Goal: Task Accomplishment & Management: Manage account settings

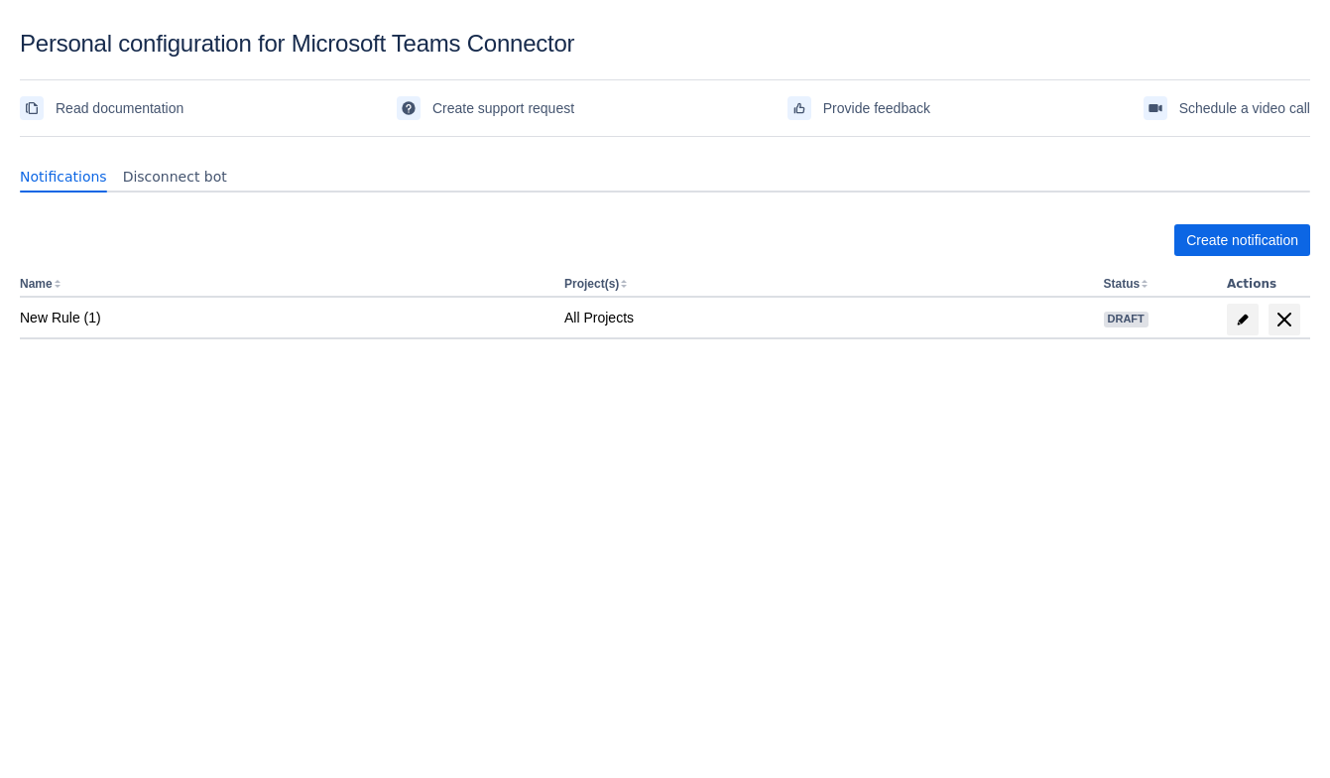
click at [897, 247] on div "Create notification" at bounding box center [665, 240] width 1291 height 32
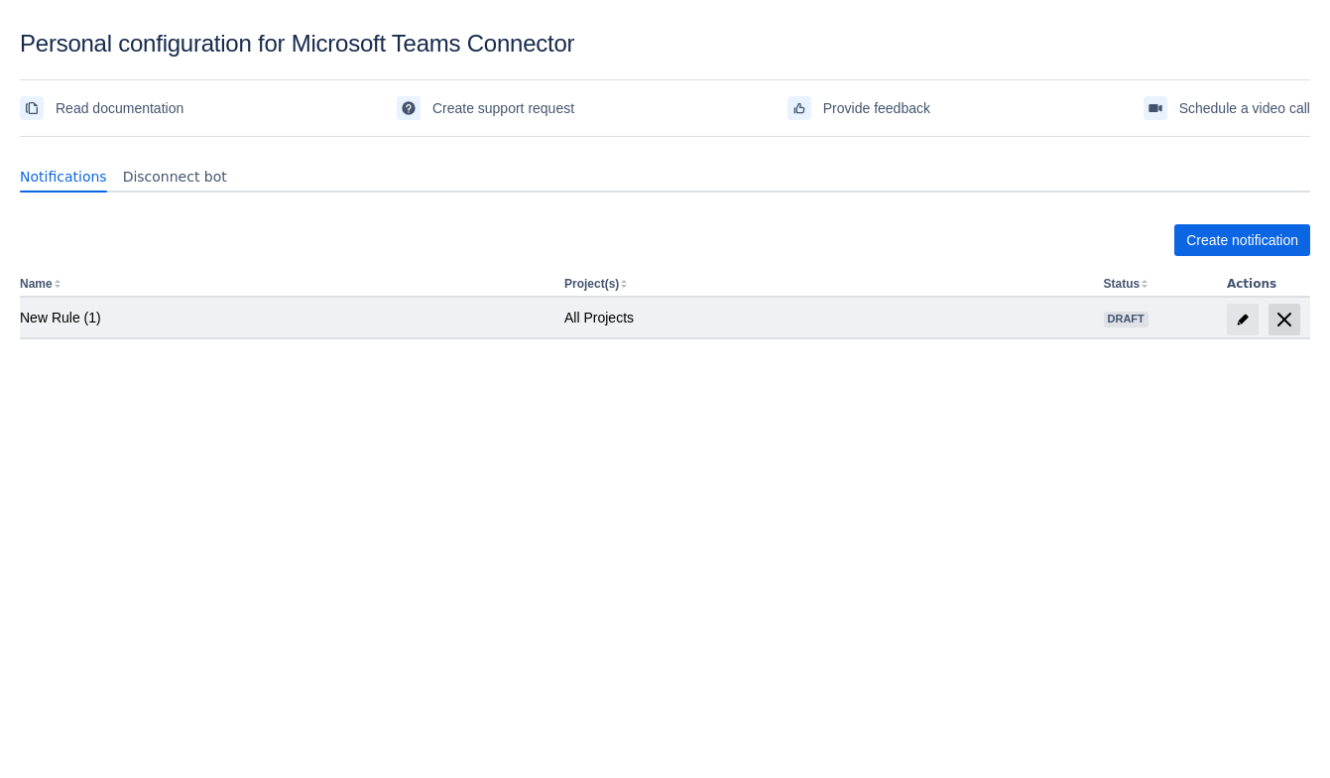
click at [1288, 321] on span "delete" at bounding box center [1285, 320] width 24 height 24
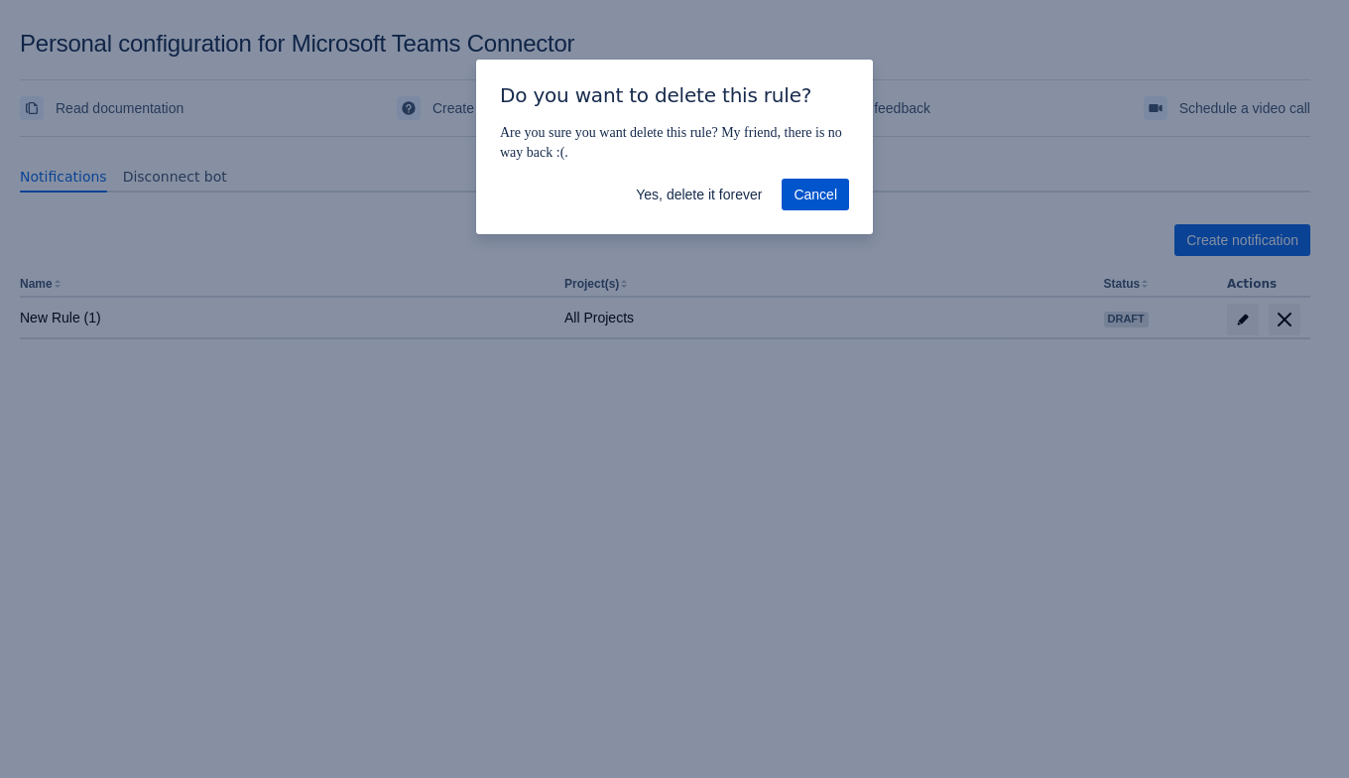
click at [823, 192] on span "Cancel" at bounding box center [816, 195] width 44 height 32
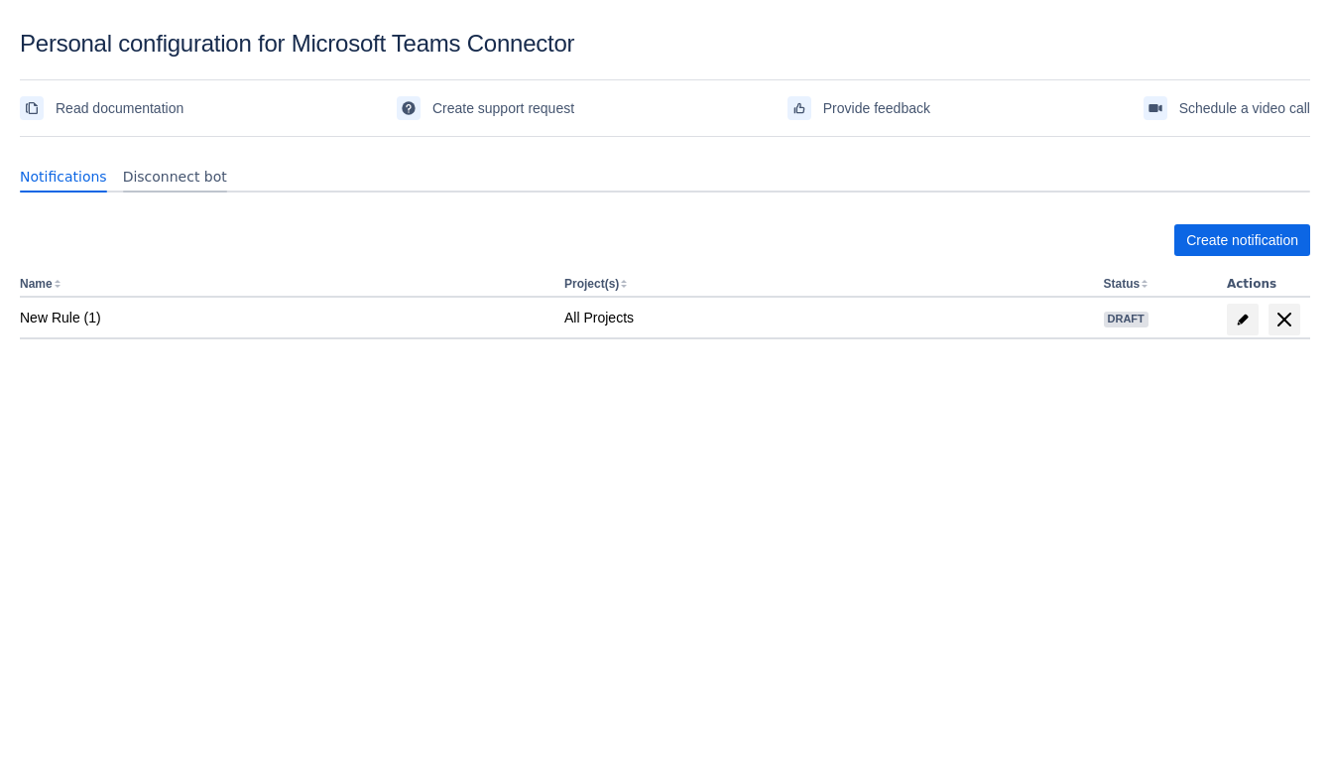
click at [142, 161] on div "Disconnect bot" at bounding box center [175, 177] width 120 height 32
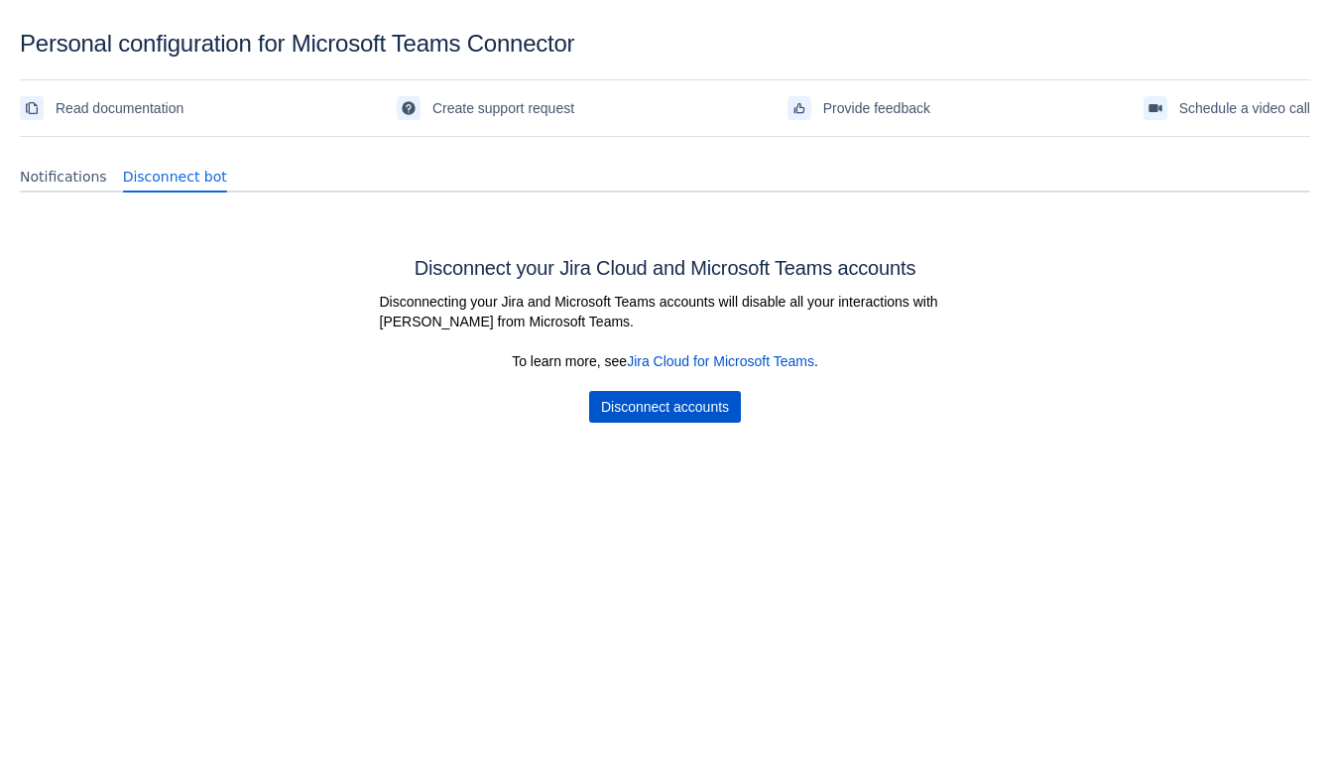
click at [642, 395] on span "Disconnect accounts" at bounding box center [665, 407] width 128 height 32
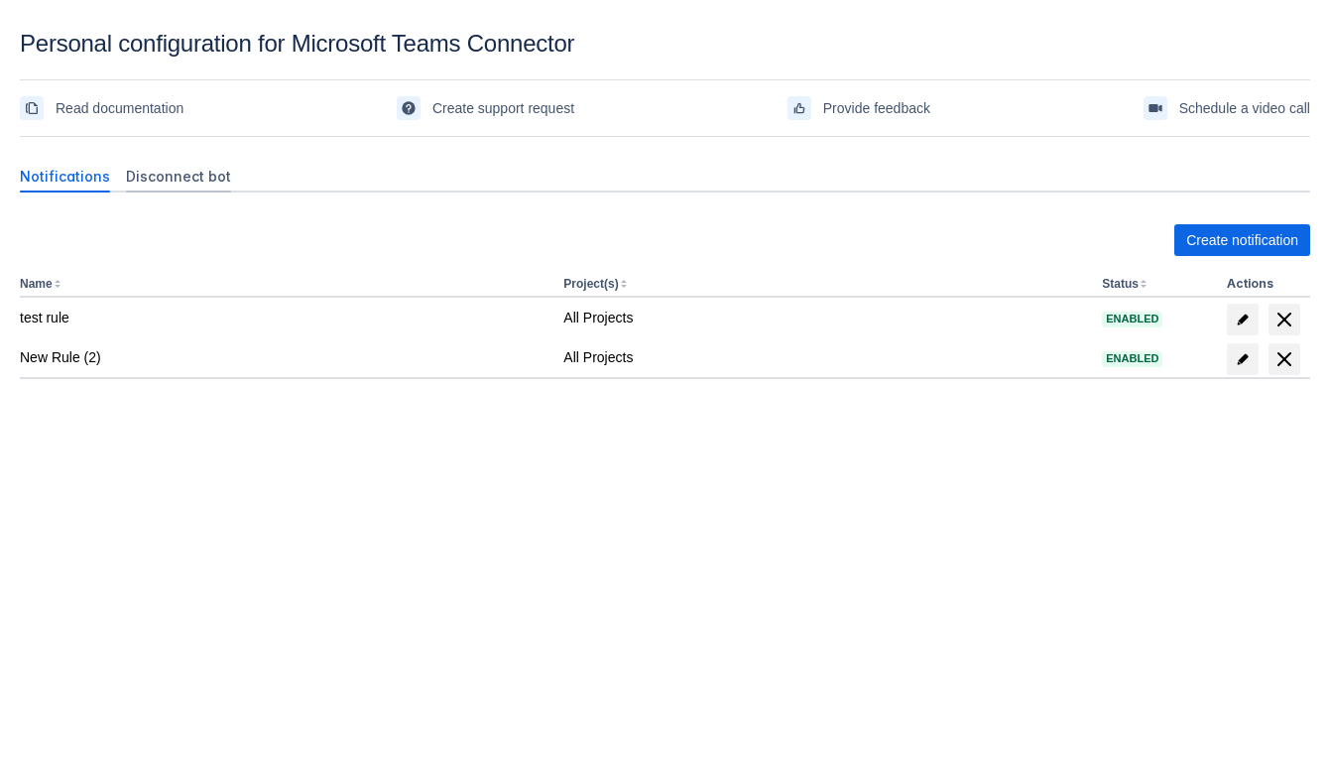
click at [177, 177] on span "Disconnect bot" at bounding box center [178, 177] width 105 height 20
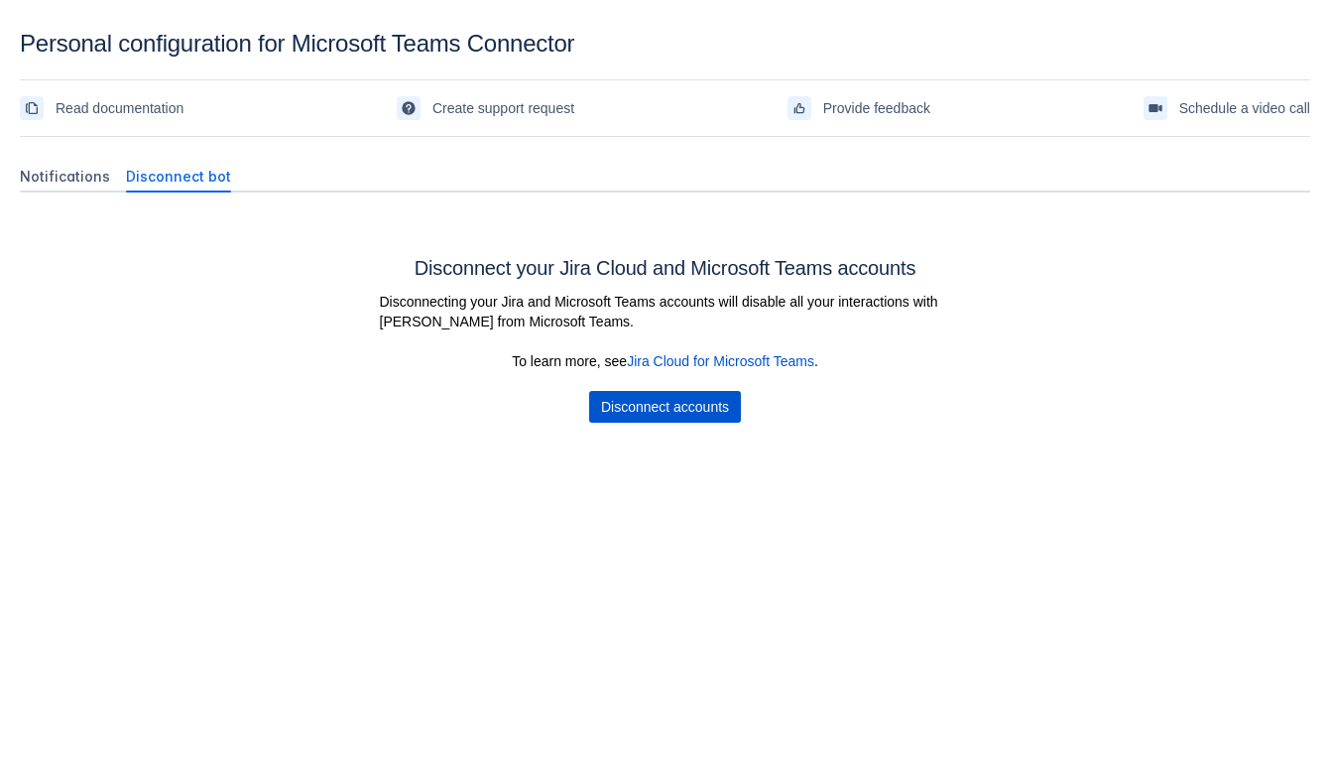
click at [665, 404] on span "Disconnect accounts" at bounding box center [665, 407] width 128 height 32
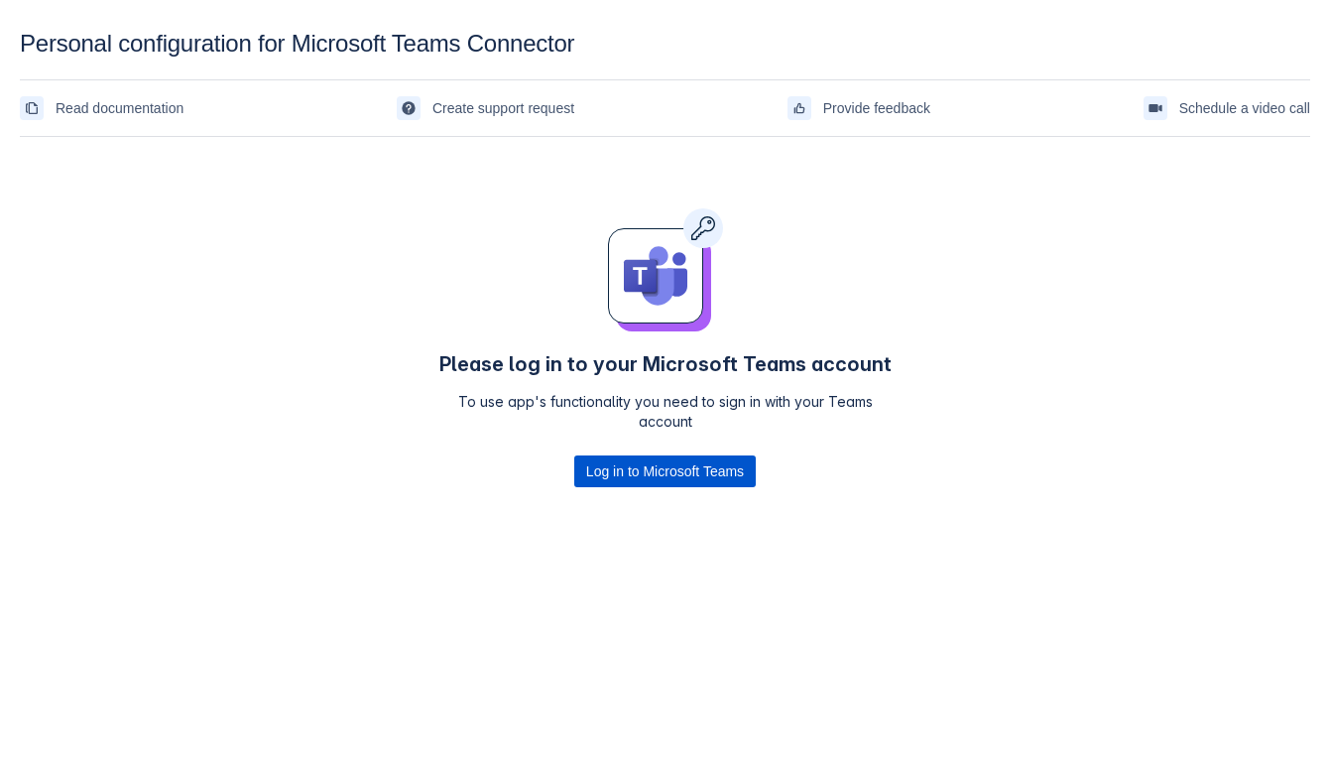
click at [621, 469] on span "Log in to Microsoft Teams" at bounding box center [665, 471] width 158 height 32
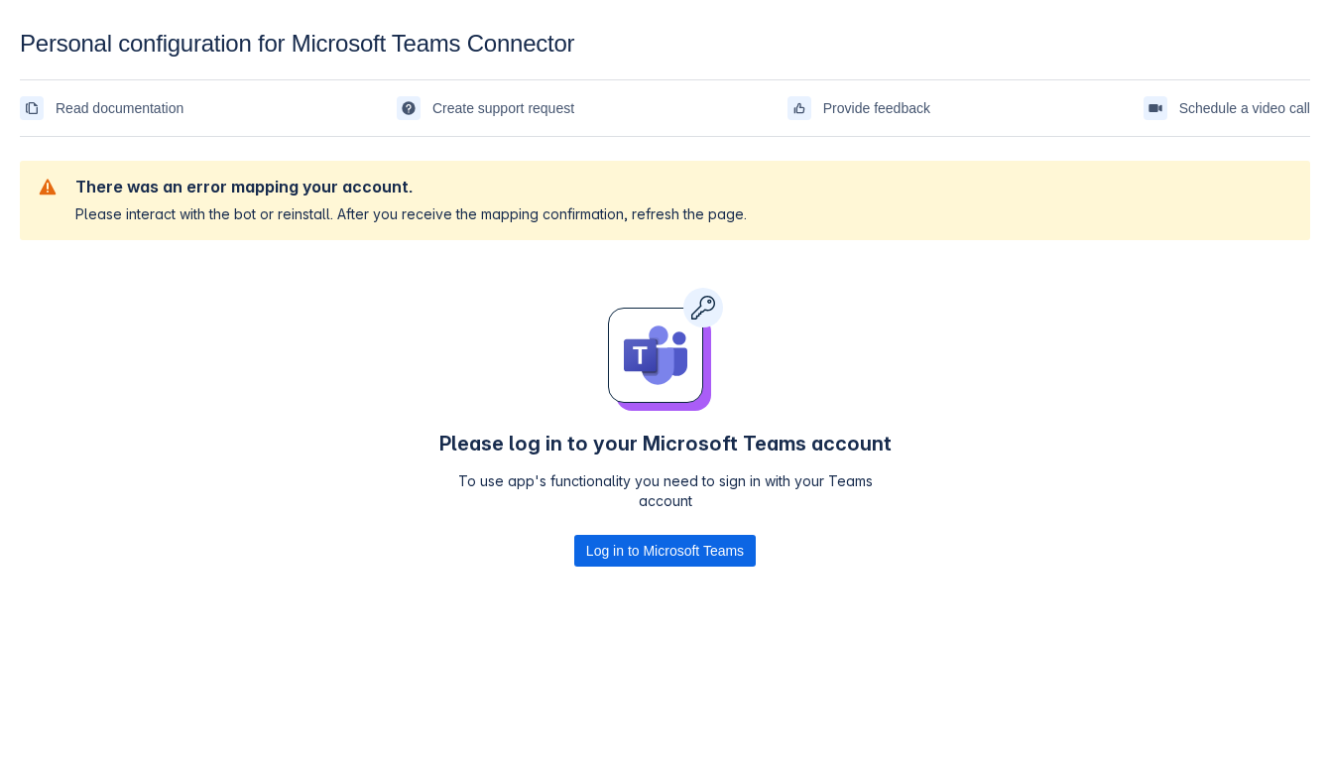
click at [1199, 520] on div "There was an error mapping your account. Please interact with the bot or reinst…" at bounding box center [665, 391] width 1291 height 493
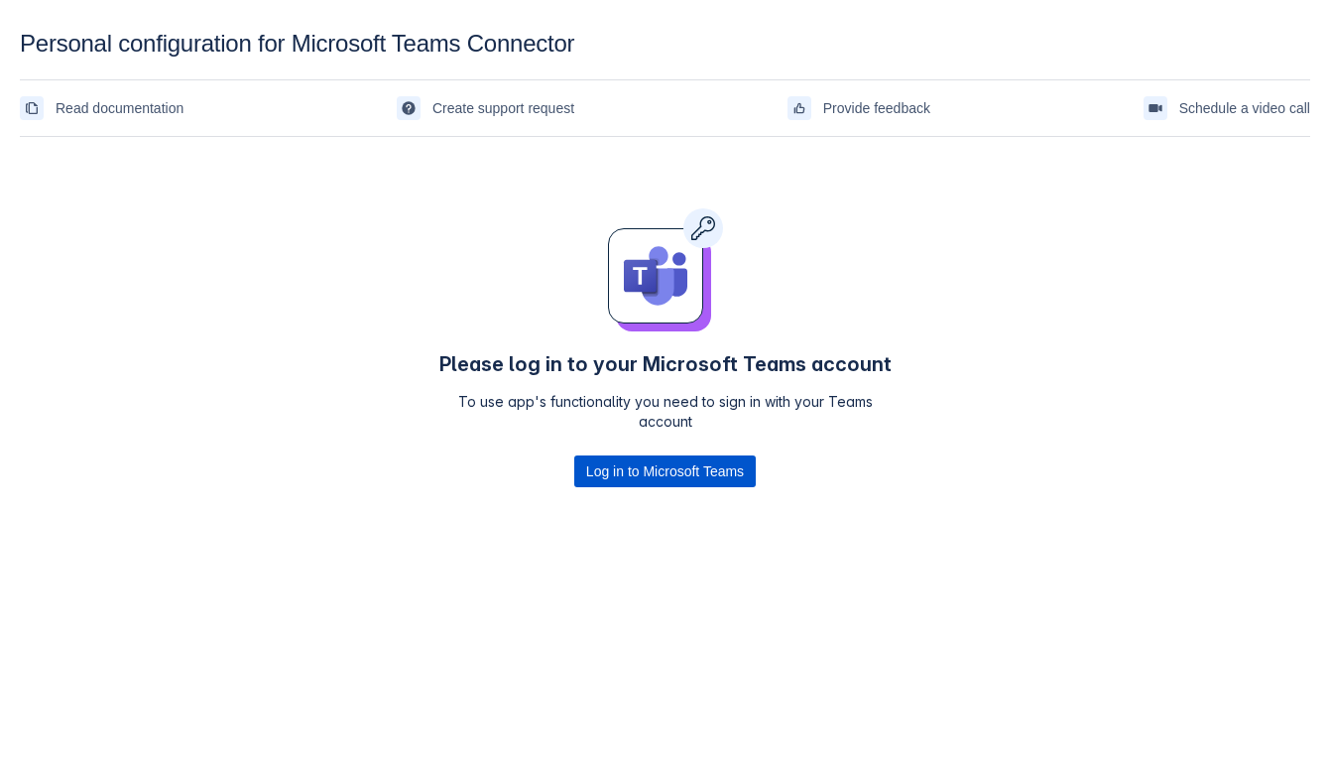
click at [616, 479] on span "Log in to Microsoft Teams" at bounding box center [665, 471] width 158 height 32
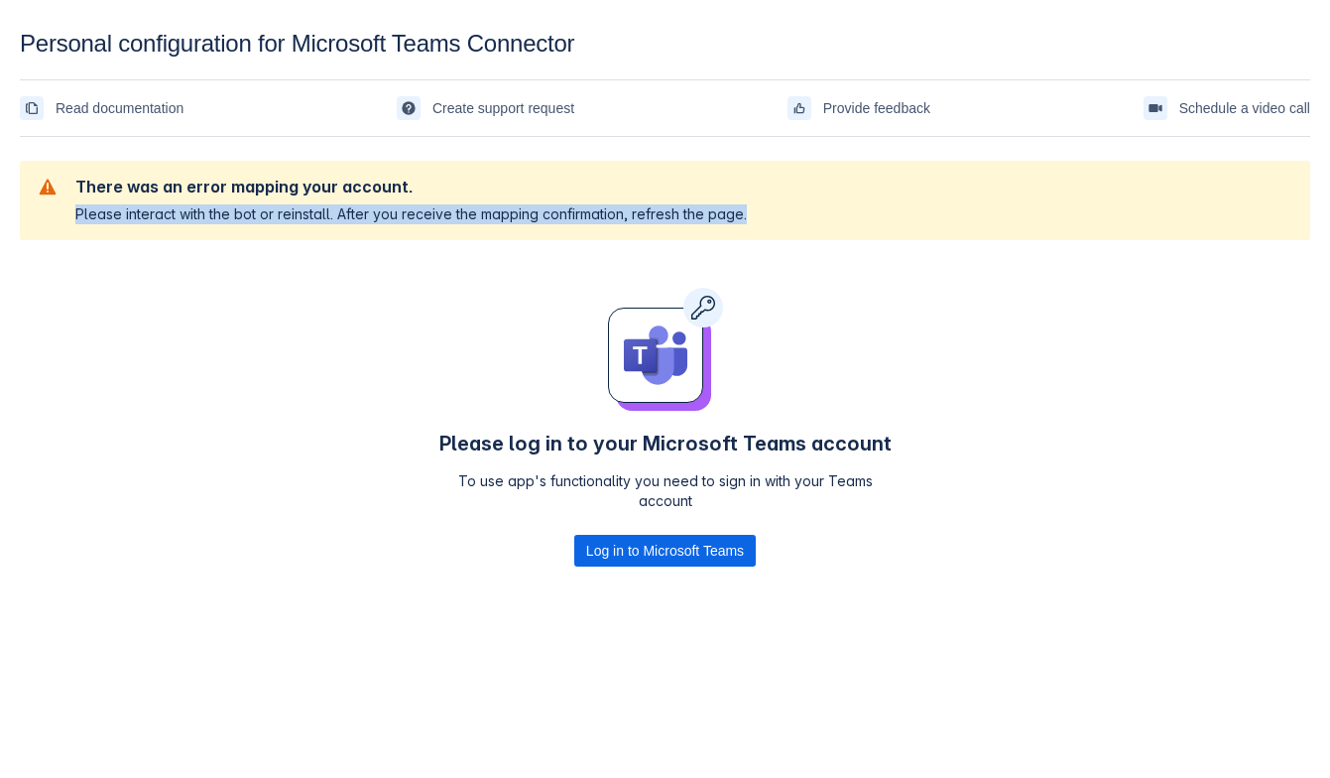
drag, startPoint x: 413, startPoint y: 188, endPoint x: 777, endPoint y: 226, distance: 366.2
click at [777, 226] on section "There was an error mapping your account. Please interact with the bot or reinst…" at bounding box center [665, 200] width 1291 height 79
click at [777, 227] on section "There was an error mapping your account. Please interact with the bot or reinst…" at bounding box center [665, 200] width 1291 height 79
drag, startPoint x: 777, startPoint y: 227, endPoint x: 65, endPoint y: 165, distance: 714.1
click at [65, 165] on section "There was an error mapping your account. Please interact with the bot or reinst…" at bounding box center [665, 200] width 1291 height 79
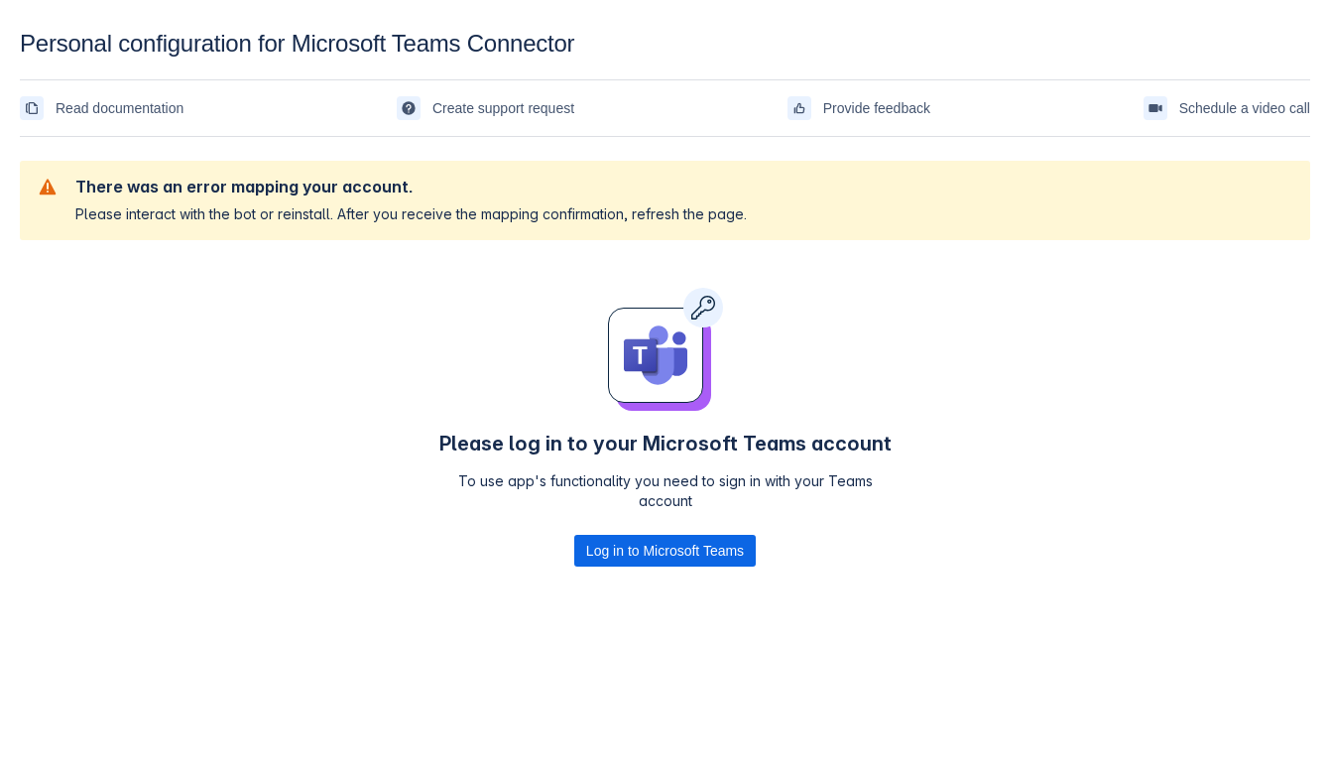
click at [65, 165] on section "There was an error mapping your account. Please interact with the bot or reinst…" at bounding box center [665, 200] width 1291 height 79
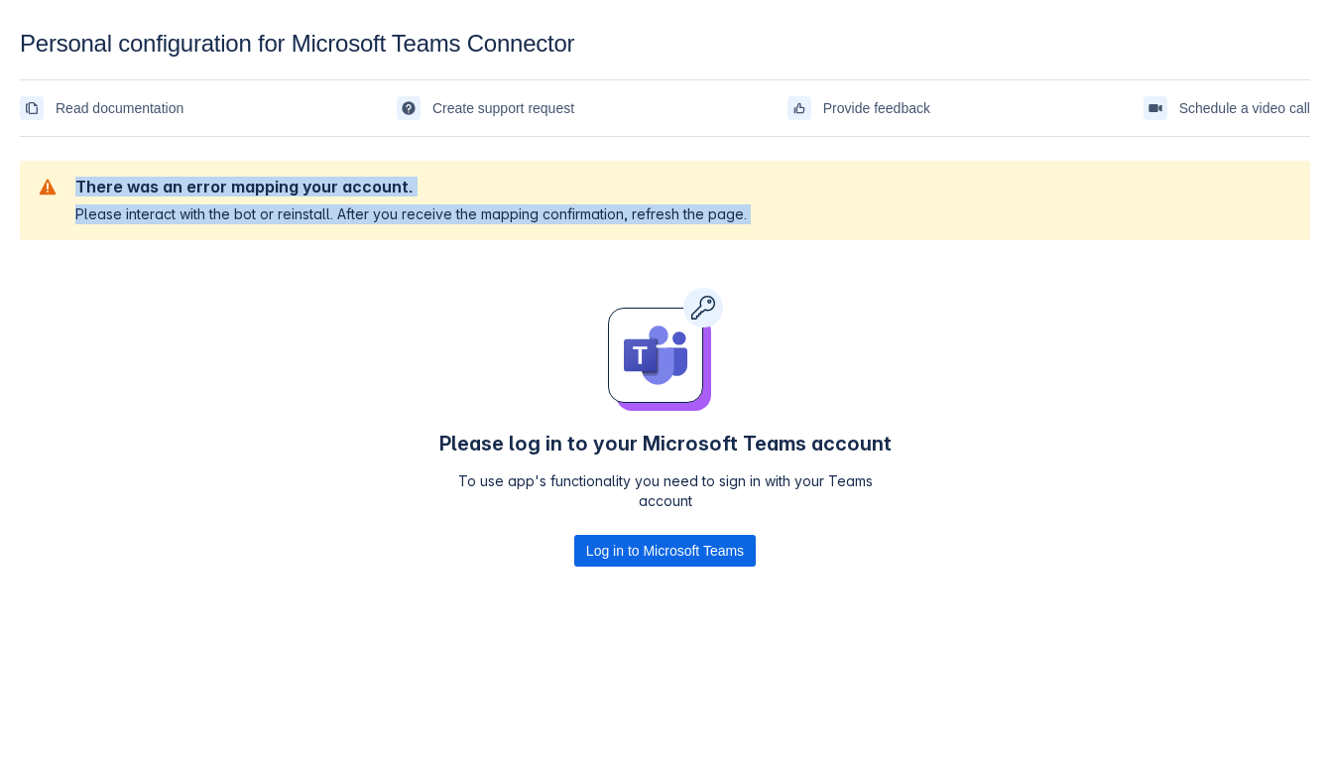
drag, startPoint x: 65, startPoint y: 165, endPoint x: 860, endPoint y: 217, distance: 796.4
click at [860, 217] on section "There was an error mapping your account. Please interact with the bot or reinst…" at bounding box center [665, 200] width 1291 height 79
click at [887, 199] on div "There was an error mapping your account. Please interact with the bot or reinst…" at bounding box center [665, 201] width 1259 height 48
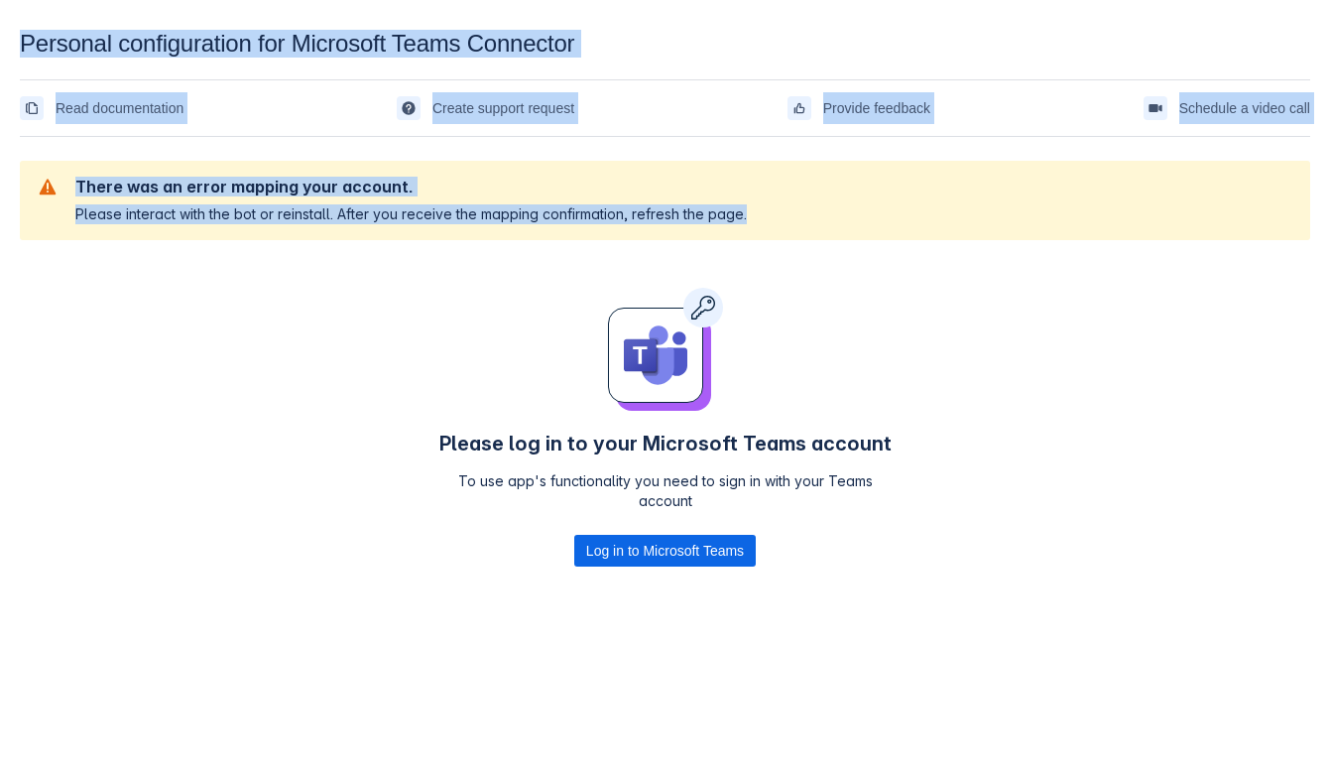
drag, startPoint x: 16, startPoint y: 24, endPoint x: 796, endPoint y: 257, distance: 813.9
click at [796, 257] on html "Personal configuration for Microsoft Teams Connector Read documentation Create …" at bounding box center [665, 389] width 1330 height 778
click at [997, 294] on div "There was an error mapping your account. Please interact with the bot or reinst…" at bounding box center [665, 391] width 1291 height 493
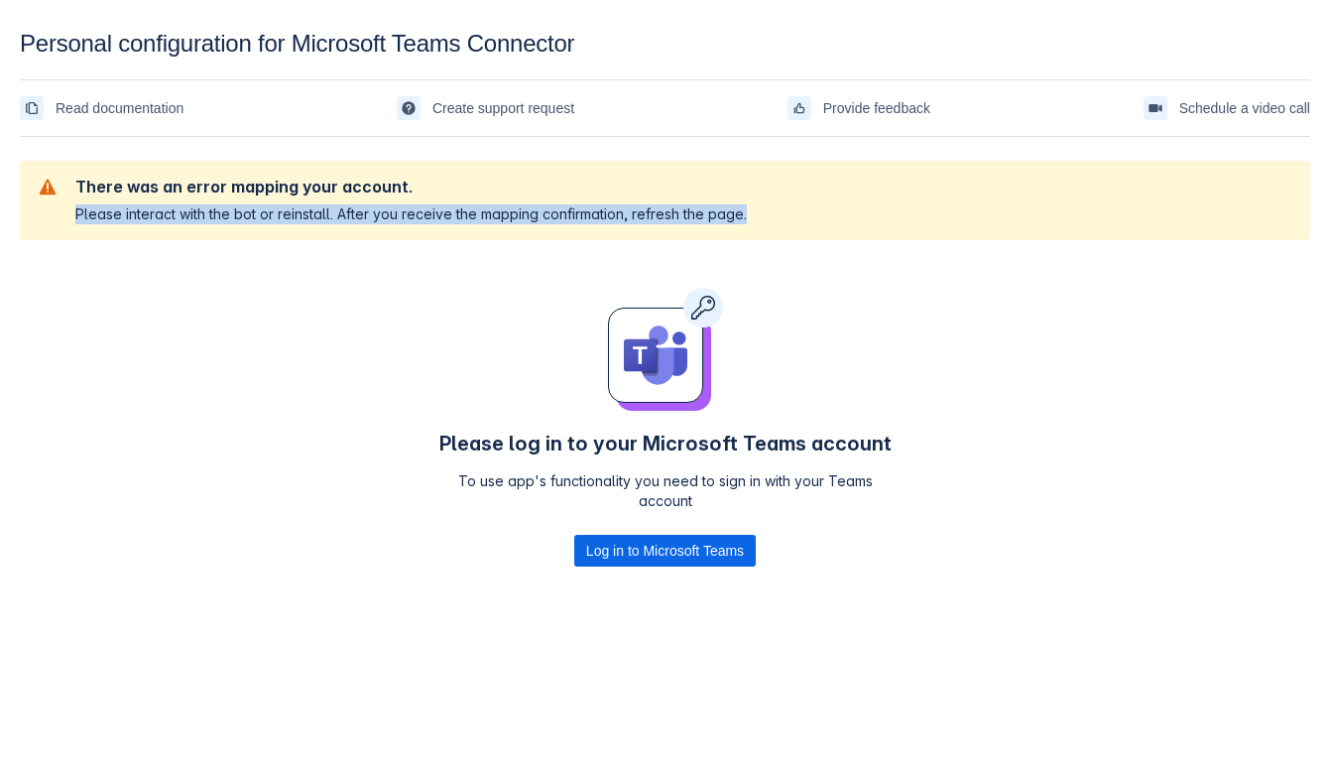
drag, startPoint x: 1083, startPoint y: 190, endPoint x: 756, endPoint y: 222, distance: 328.9
click at [756, 222] on div "There was an error mapping your account. Please interact with the bot or reinst…" at bounding box center [665, 201] width 1259 height 48
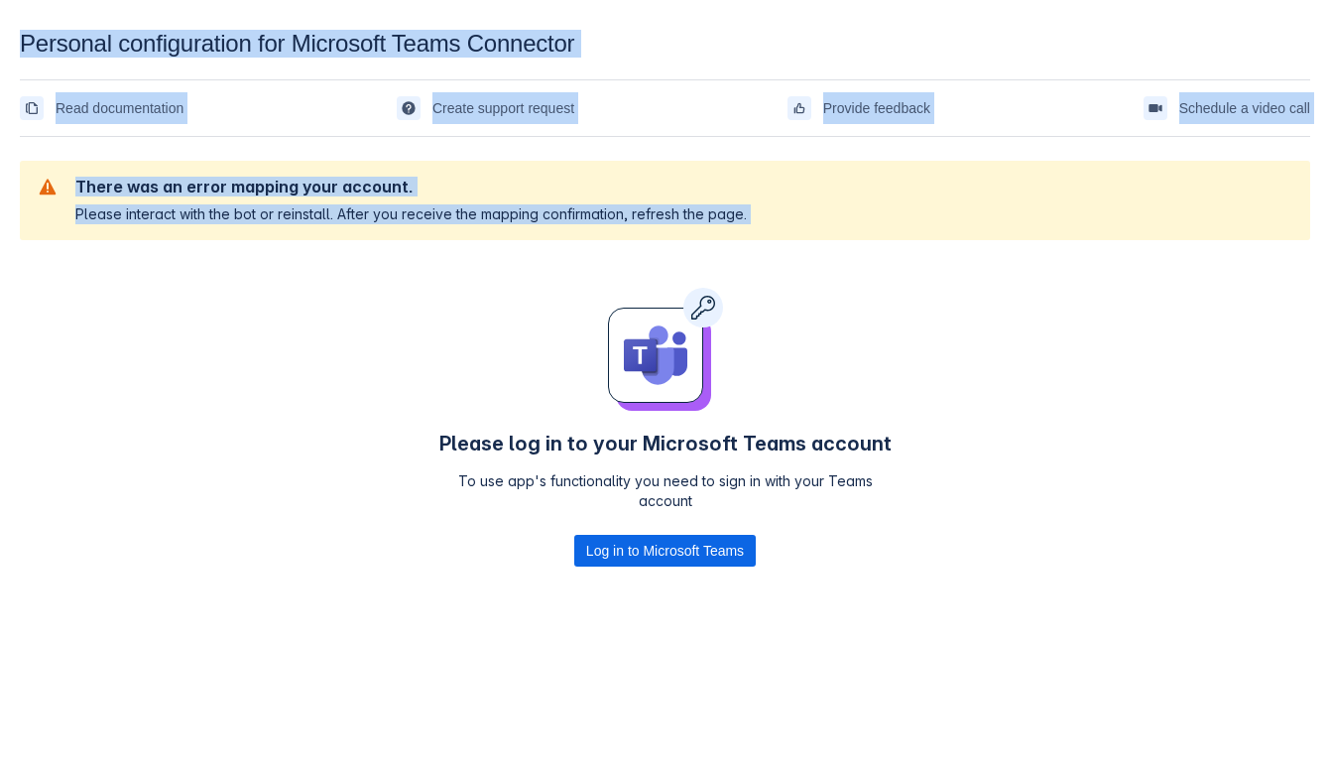
drag, startPoint x: 756, startPoint y: 222, endPoint x: -9, endPoint y: 29, distance: 789.0
click at [0, 29] on html "Personal configuration for Microsoft Teams Connector Read documentation Create …" at bounding box center [665, 389] width 1330 height 778
click at [25, 15] on html "Personal configuration for Microsoft Teams Connector Read documentation Create …" at bounding box center [665, 389] width 1330 height 778
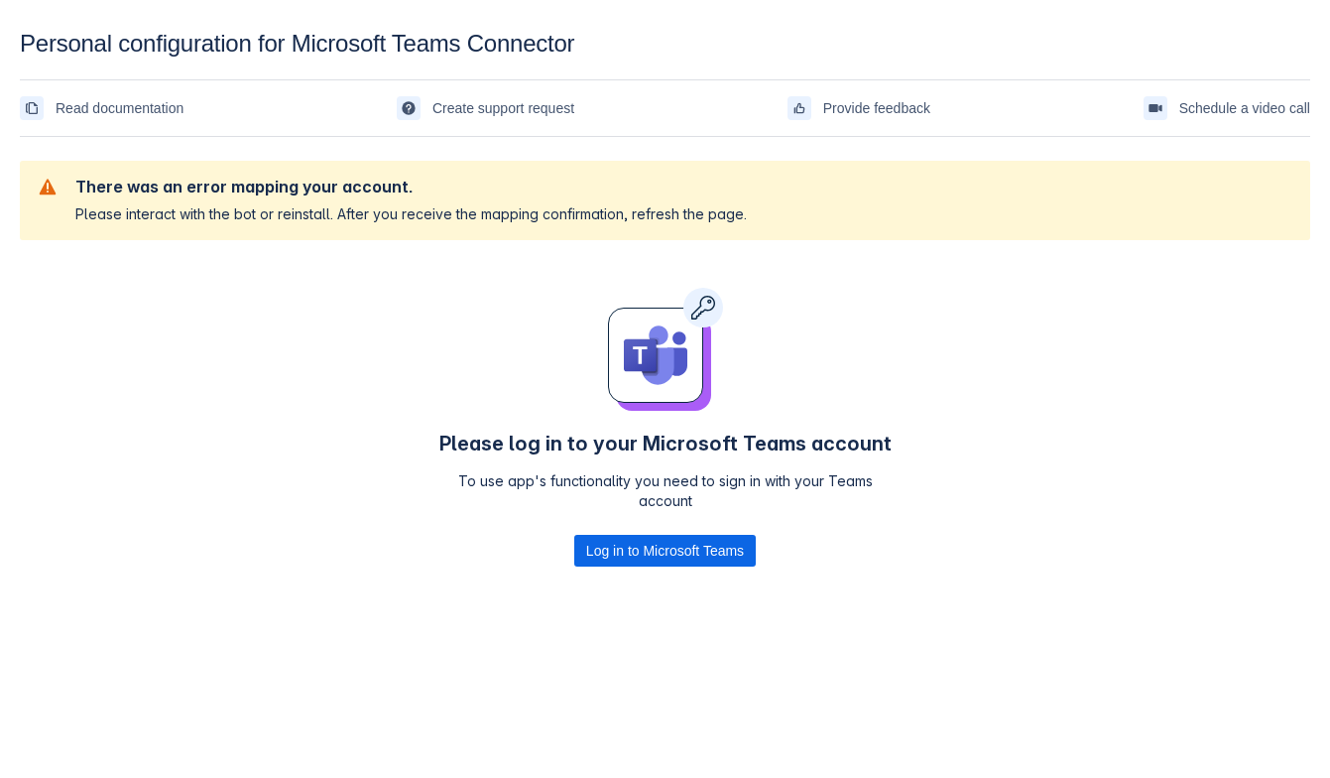
click at [25, 15] on html "Personal configuration for Microsoft Teams Connector Read documentation Create …" at bounding box center [665, 389] width 1330 height 778
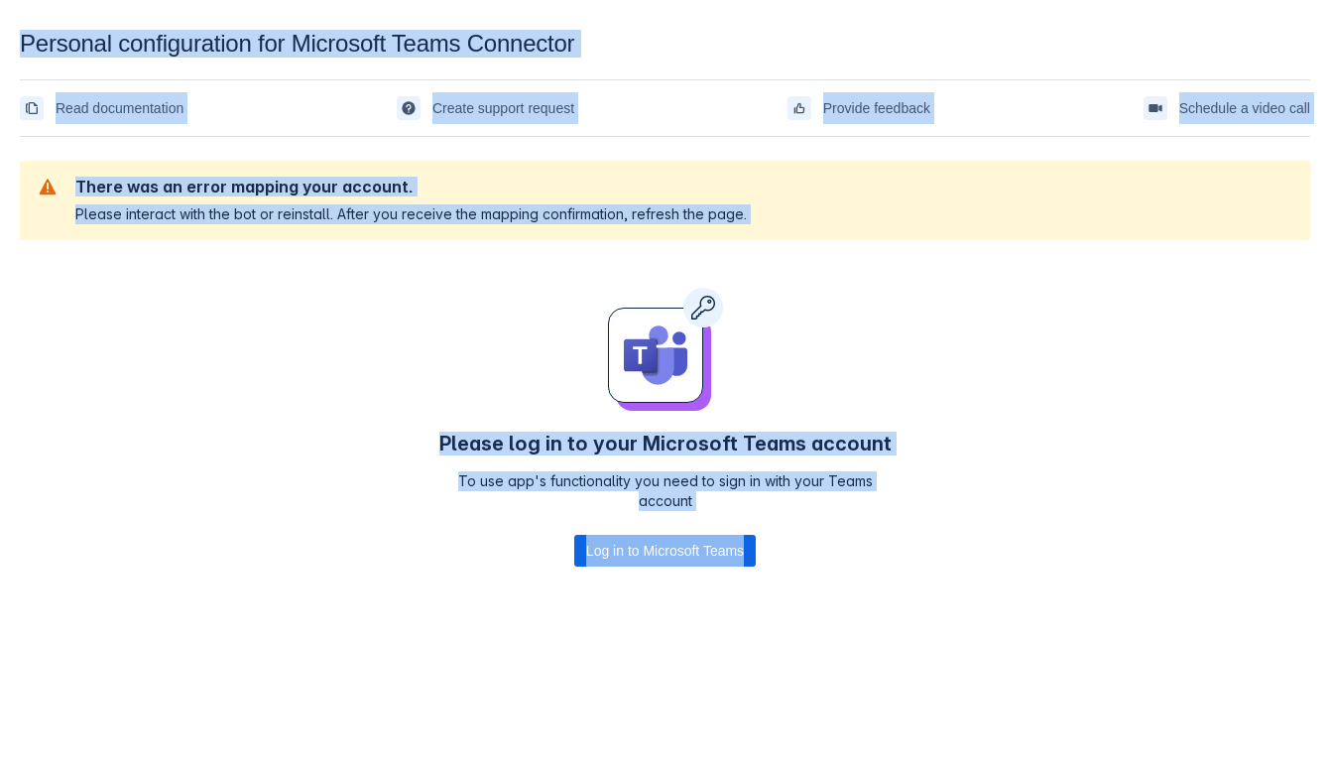
drag, startPoint x: 25, startPoint y: 16, endPoint x: 894, endPoint y: 572, distance: 1032.0
click at [894, 572] on html "Personal configuration for Microsoft Teams Connector Read documentation Create …" at bounding box center [665, 389] width 1330 height 778
click at [894, 572] on div "Please log in to your Microsoft Teams account To use app's functionality you ne…" at bounding box center [666, 431] width 460 height 287
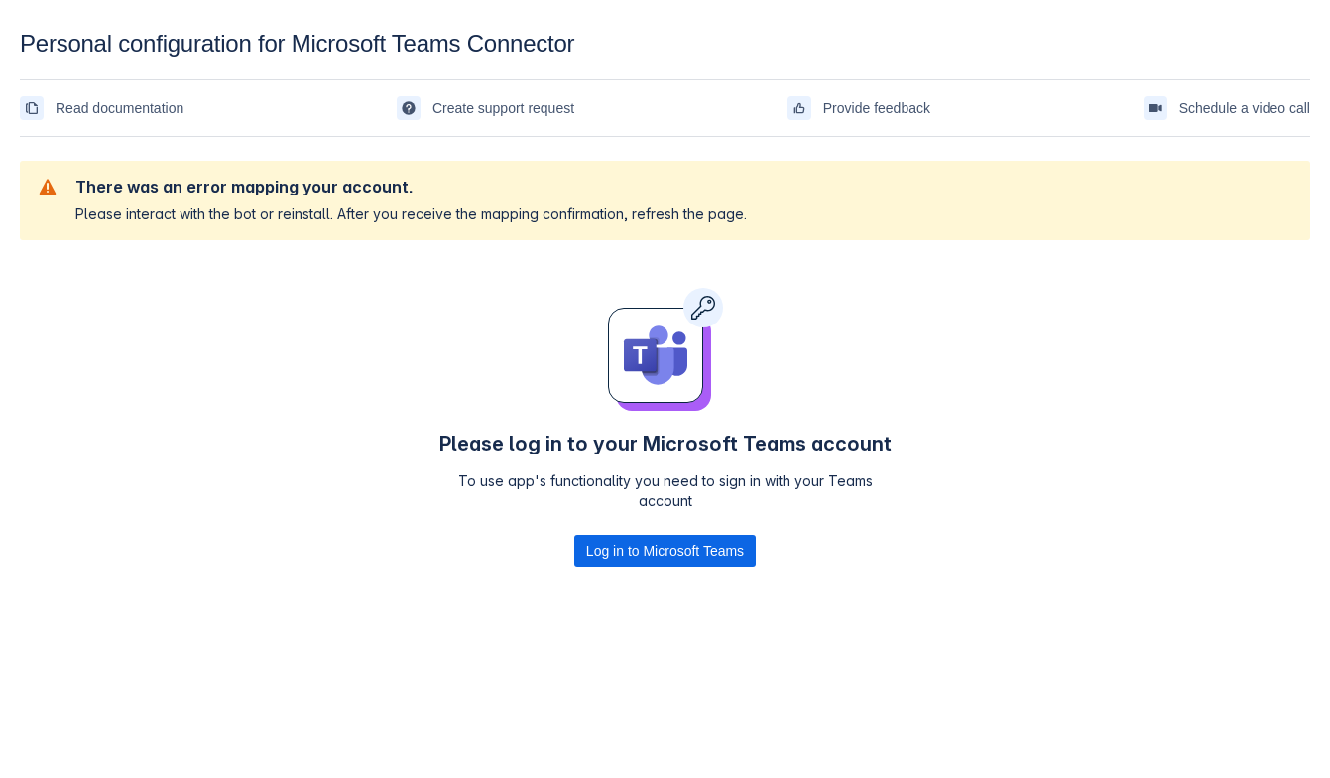
click at [1248, 618] on div "There was an error mapping your account. Please interact with the bot or reinst…" at bounding box center [665, 391] width 1291 height 493
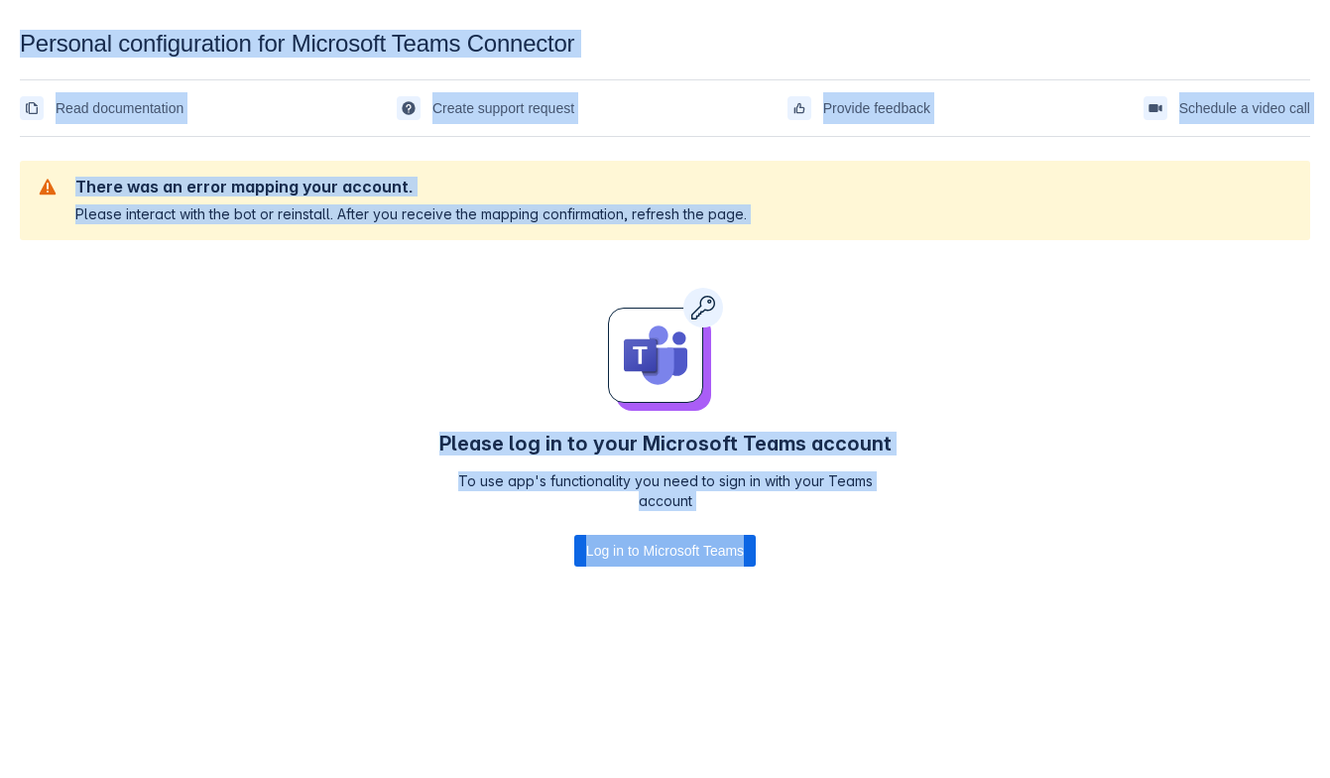
drag, startPoint x: 20, startPoint y: 32, endPoint x: 782, endPoint y: 630, distance: 968.7
click at [782, 630] on section "Personal configuration for Microsoft Teams Connector Read documentation Create …" at bounding box center [665, 334] width 1330 height 608
click at [782, 630] on div "There was an error mapping your account. Please interact with the bot or reinst…" at bounding box center [665, 391] width 1291 height 493
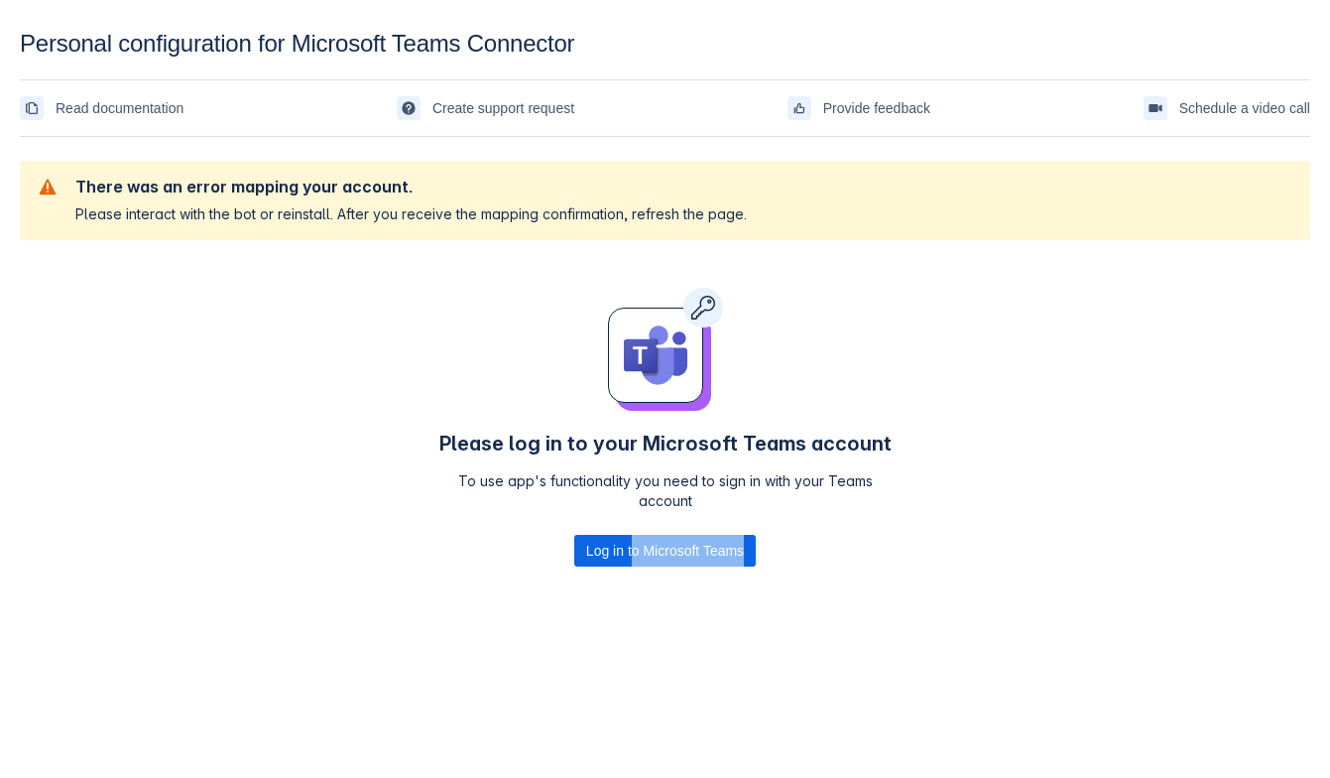
drag, startPoint x: 977, startPoint y: 591, endPoint x: 635, endPoint y: 644, distance: 346.3
click at [635, 643] on body "Personal configuration for Microsoft Teams Connector Read documentation Create …" at bounding box center [665, 419] width 1330 height 778
click at [635, 644] on body "Personal configuration for Microsoft Teams Connector Read documentation Create …" at bounding box center [665, 419] width 1330 height 778
click at [744, 625] on div "There was an error mapping your account. Please interact with the bot or reinst…" at bounding box center [665, 391] width 1291 height 493
